Goal: Use online tool/utility: Utilize a website feature to perform a specific function

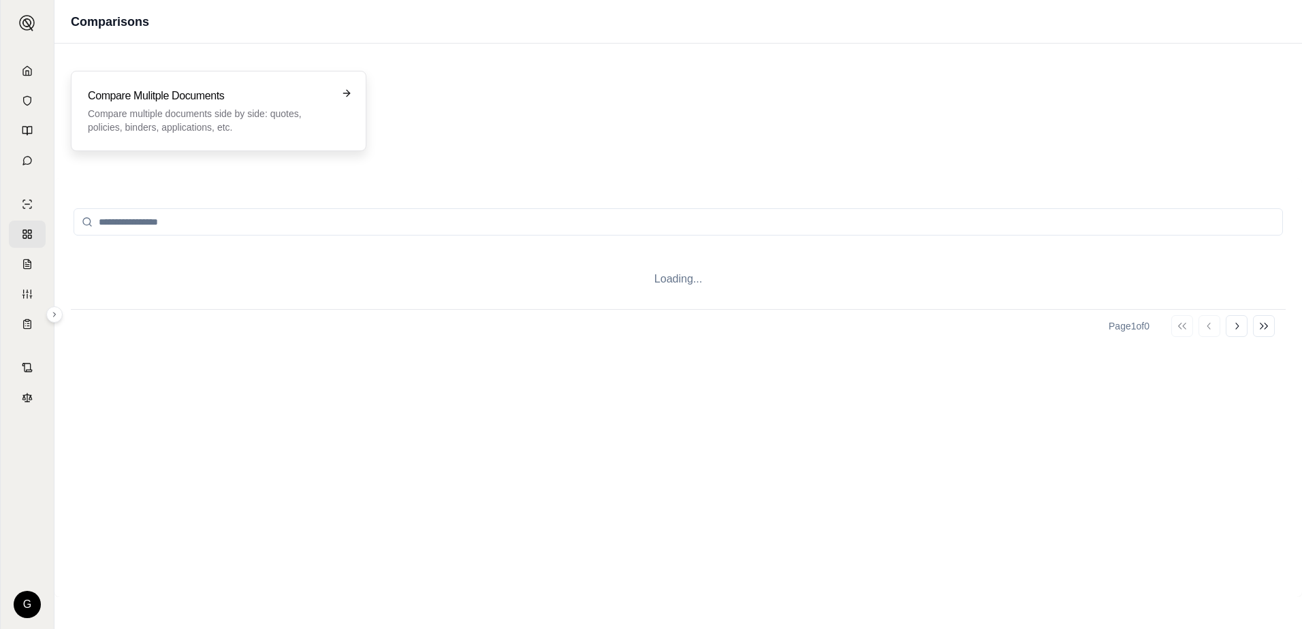
click at [167, 97] on h3 "Compare Mulitple Documents" at bounding box center [209, 96] width 242 height 16
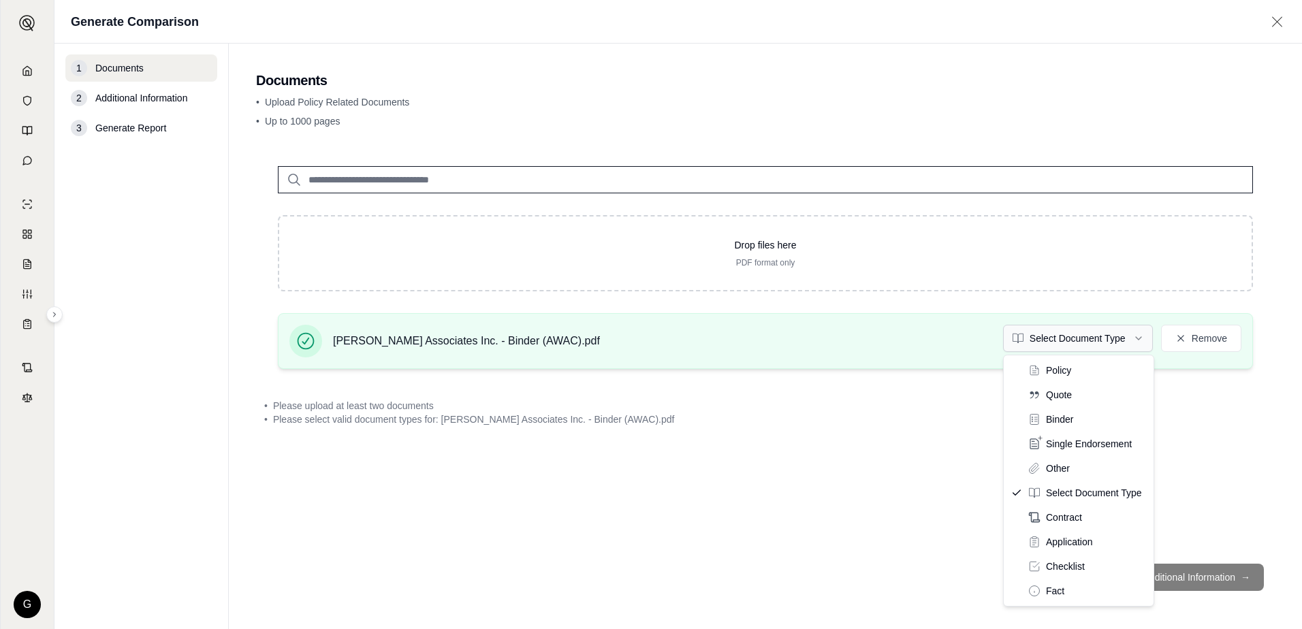
click at [1142, 336] on html "G Generate Comparison 1 Documents 2 Additional Information 3 Generate Report Do…" at bounding box center [651, 314] width 1302 height 629
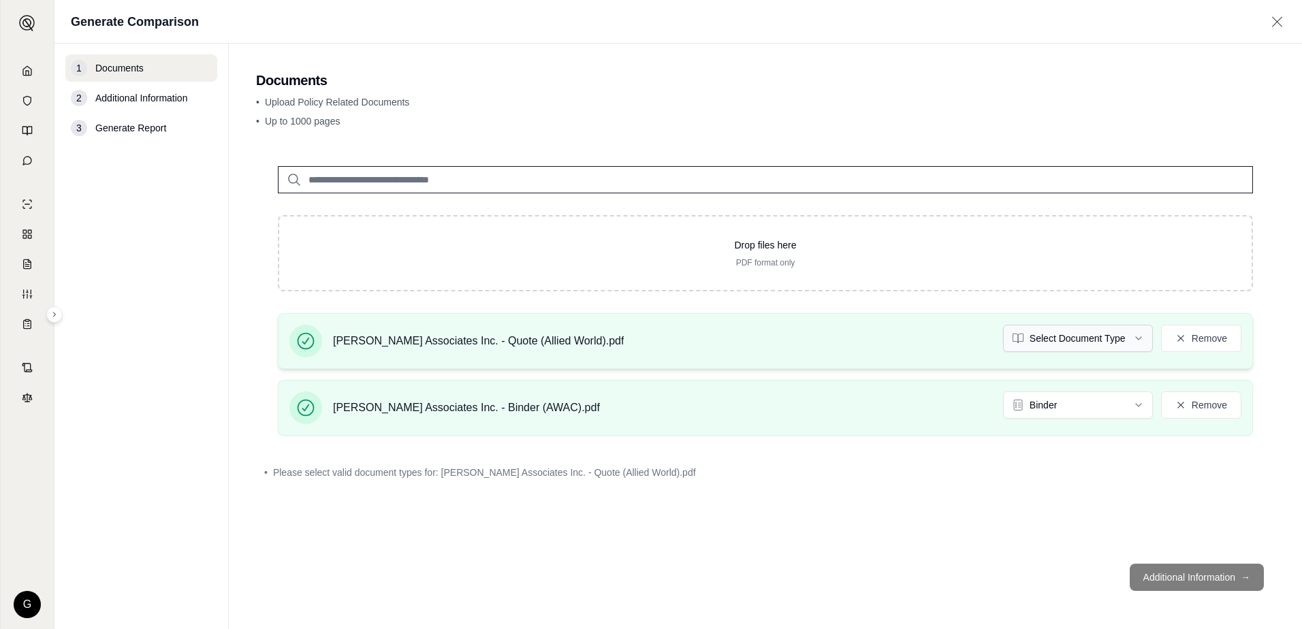
click at [1137, 336] on html "G Generate Comparison 1 Documents 2 Additional Information 3 Generate Report Do…" at bounding box center [651, 314] width 1302 height 629
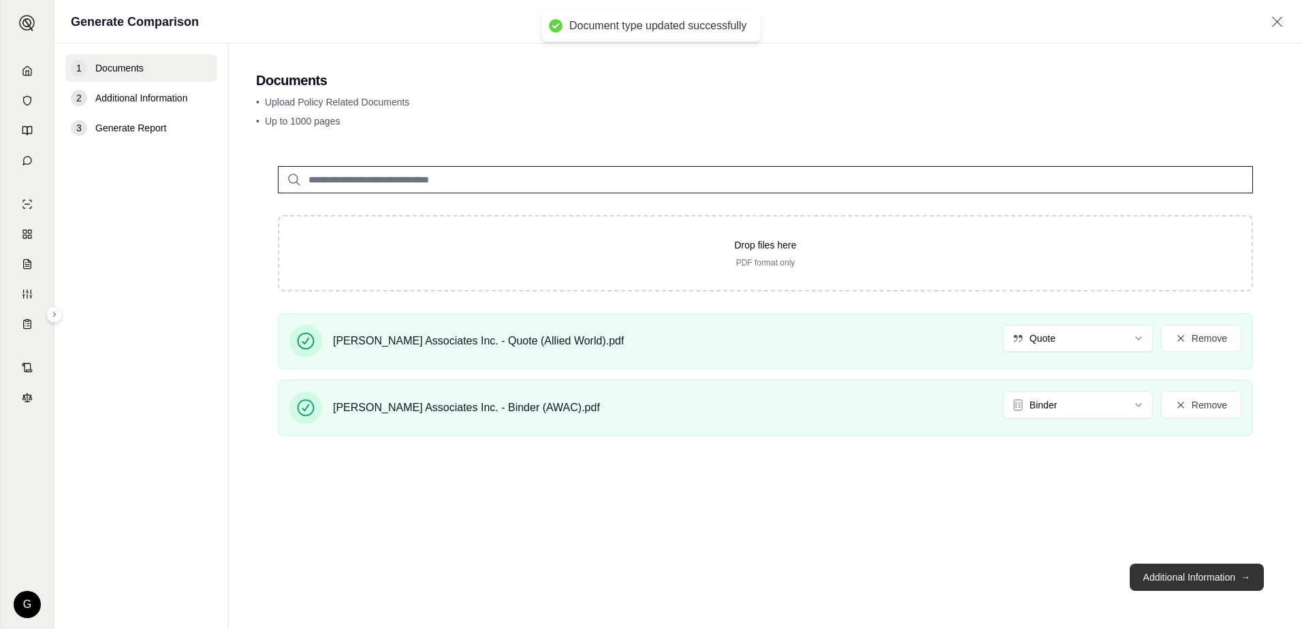
click at [1192, 573] on button "Additional Information →" at bounding box center [1197, 577] width 134 height 27
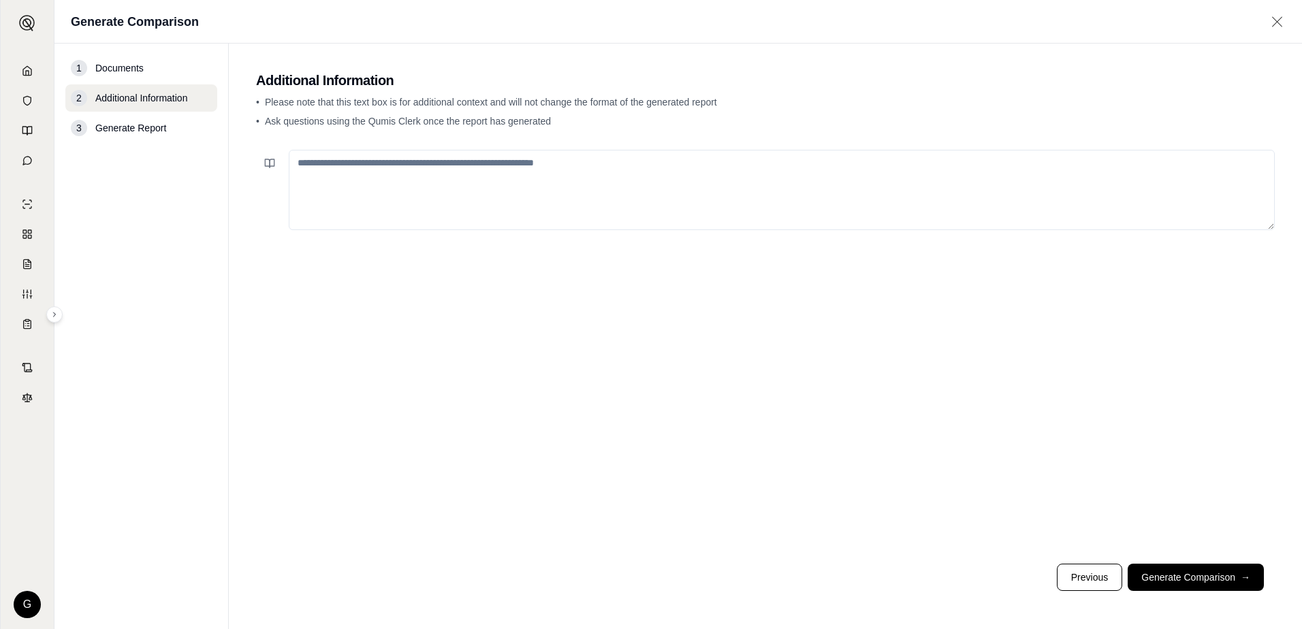
click at [474, 167] on textarea at bounding box center [782, 190] width 986 height 80
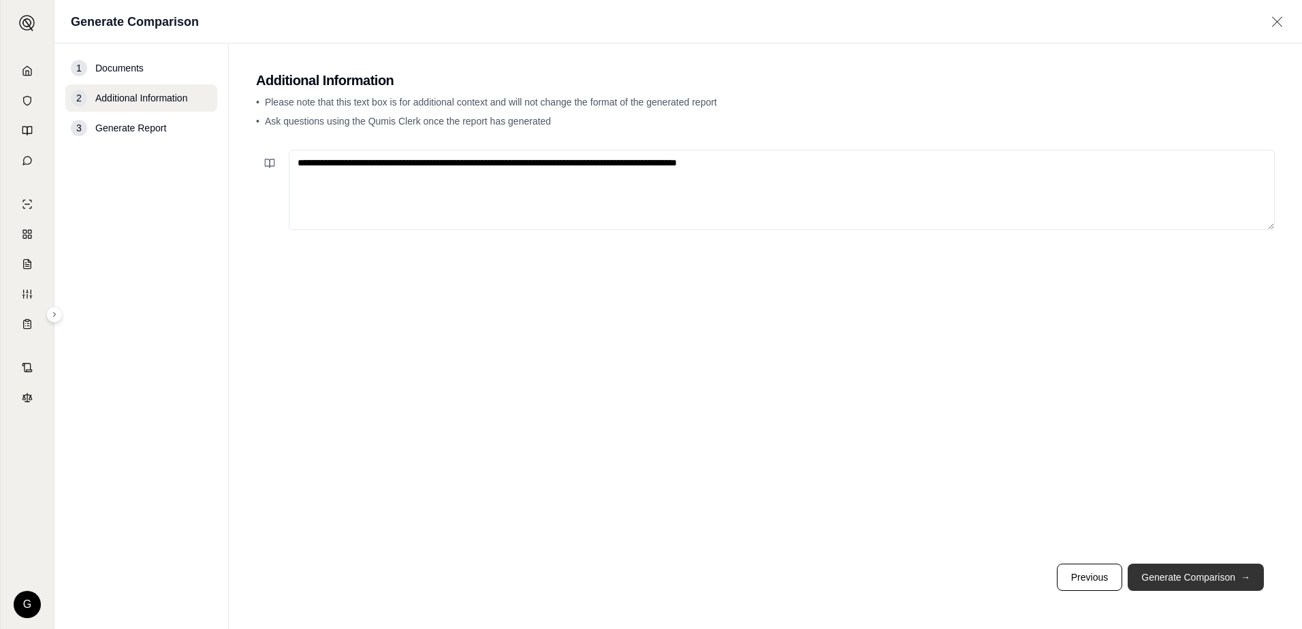
type textarea "**********"
click at [1184, 583] on button "Generate Comparison →" at bounding box center [1196, 577] width 136 height 27
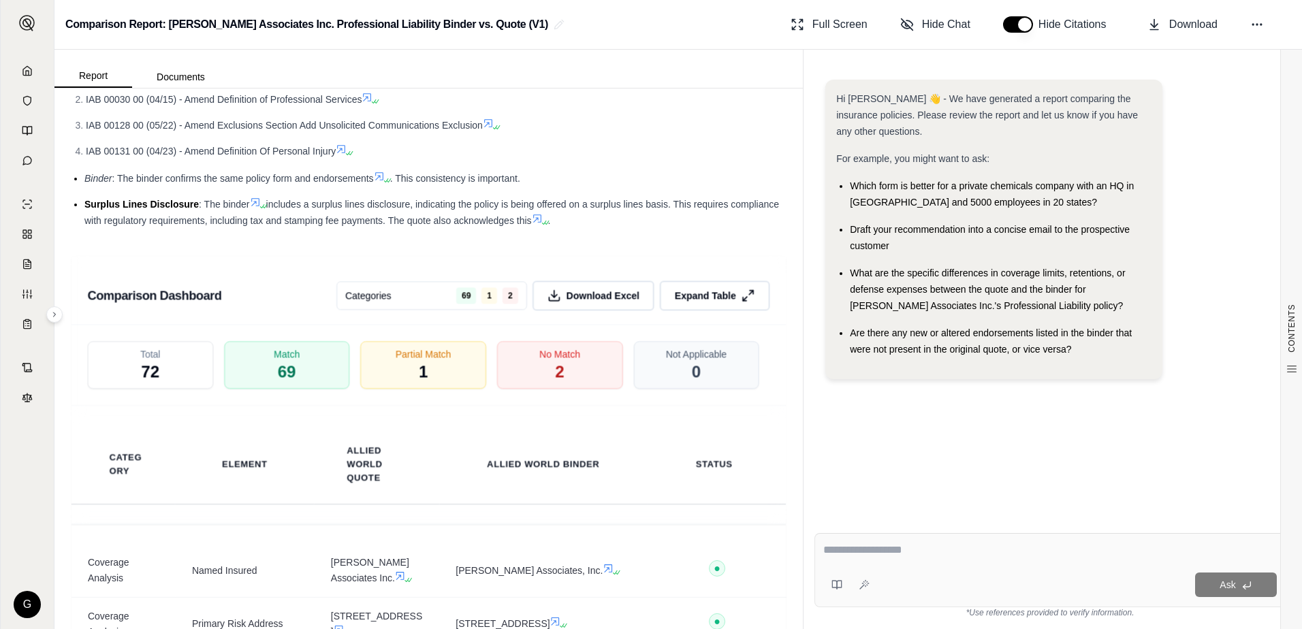
scroll to position [1975, 0]
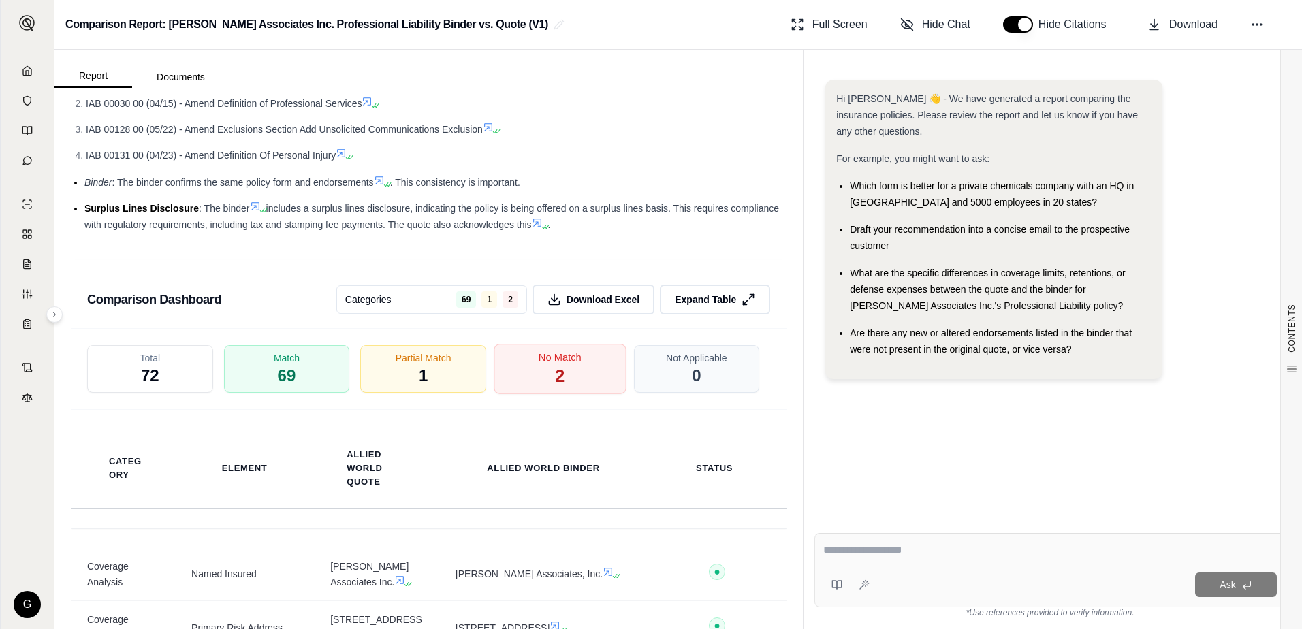
click at [555, 372] on span "2" at bounding box center [560, 376] width 10 height 23
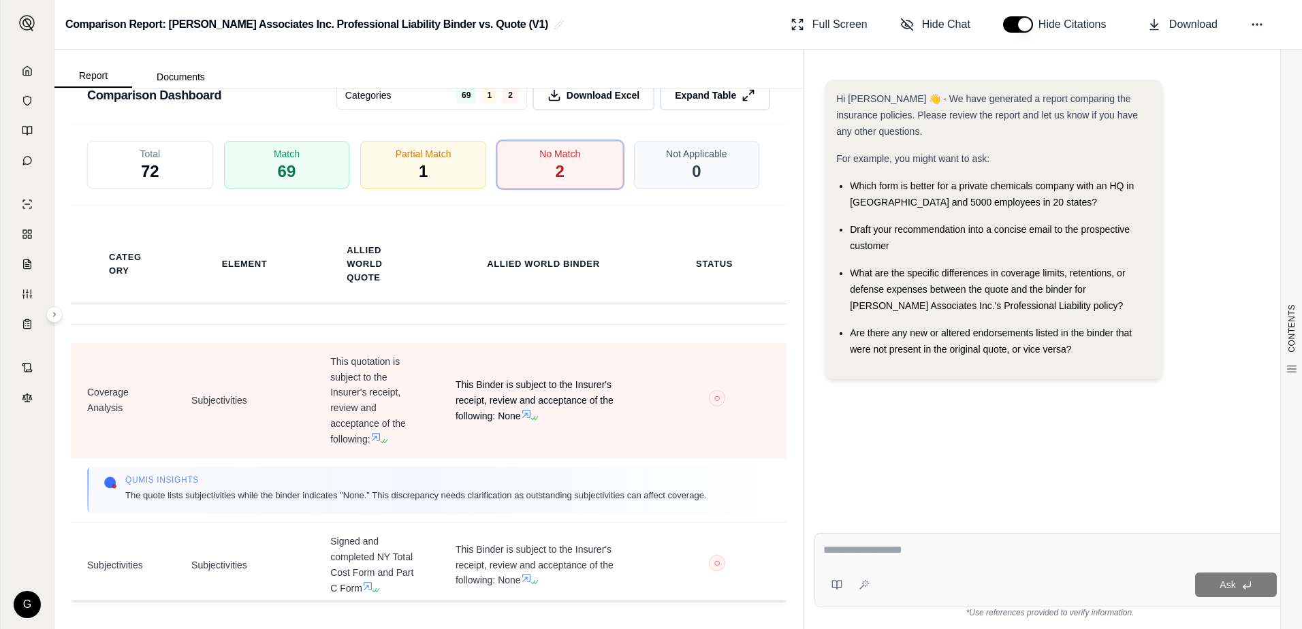
scroll to position [0, 0]
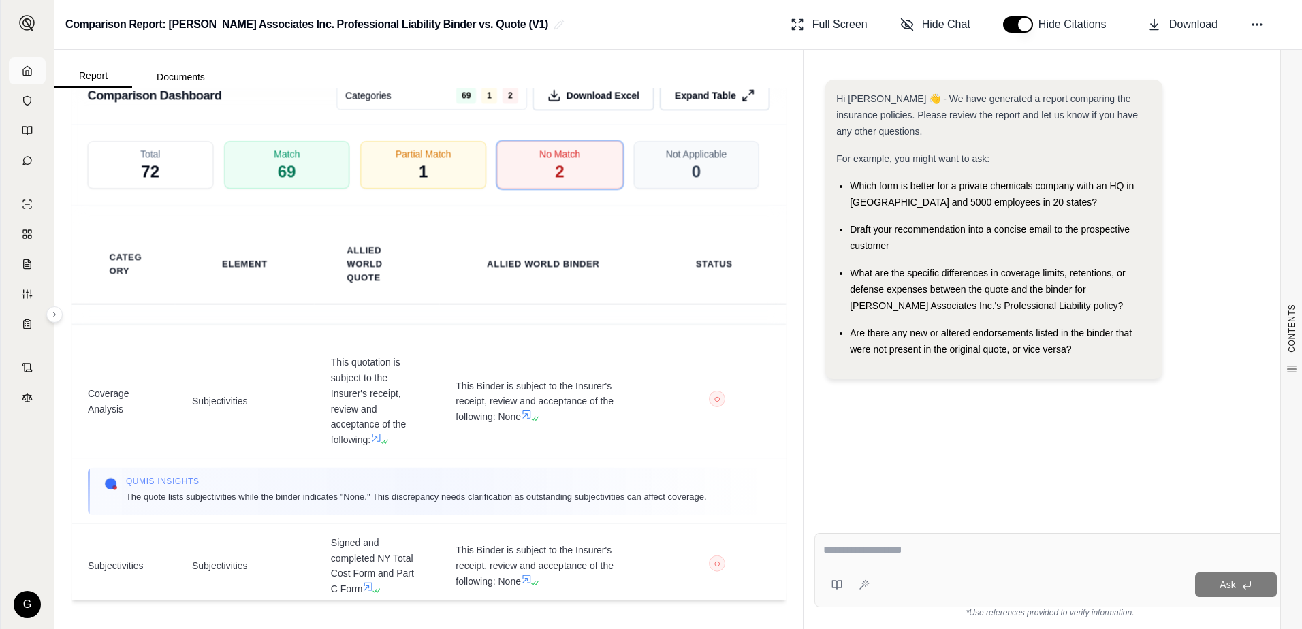
click at [24, 71] on icon at bounding box center [27, 70] width 11 height 11
